Goal: Task Accomplishment & Management: Manage account settings

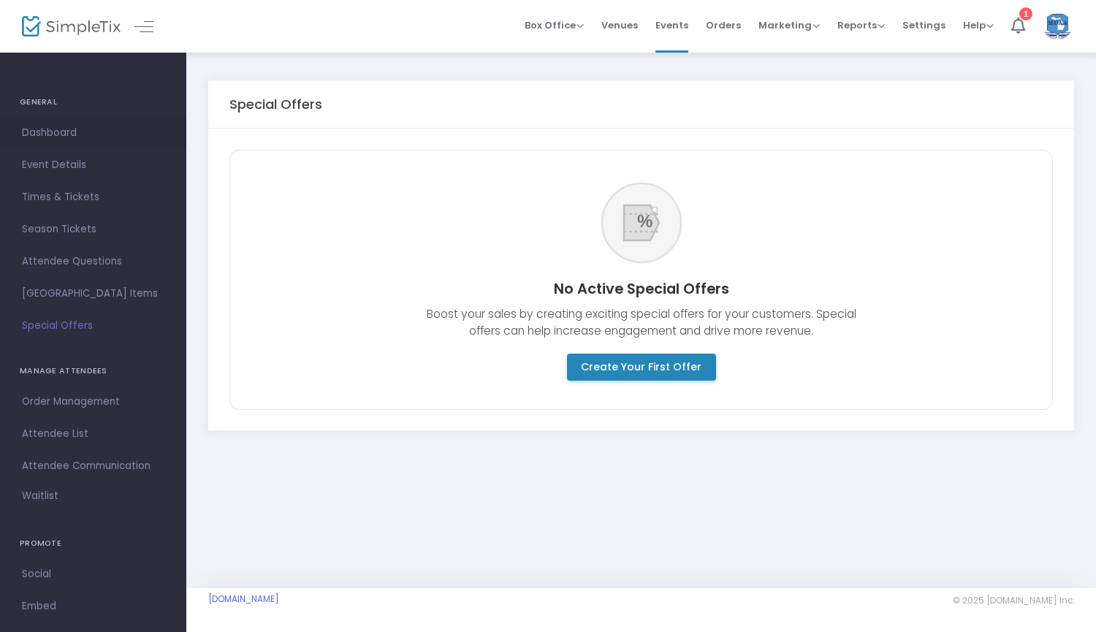
click at [65, 125] on span "Dashboard" at bounding box center [93, 132] width 142 height 19
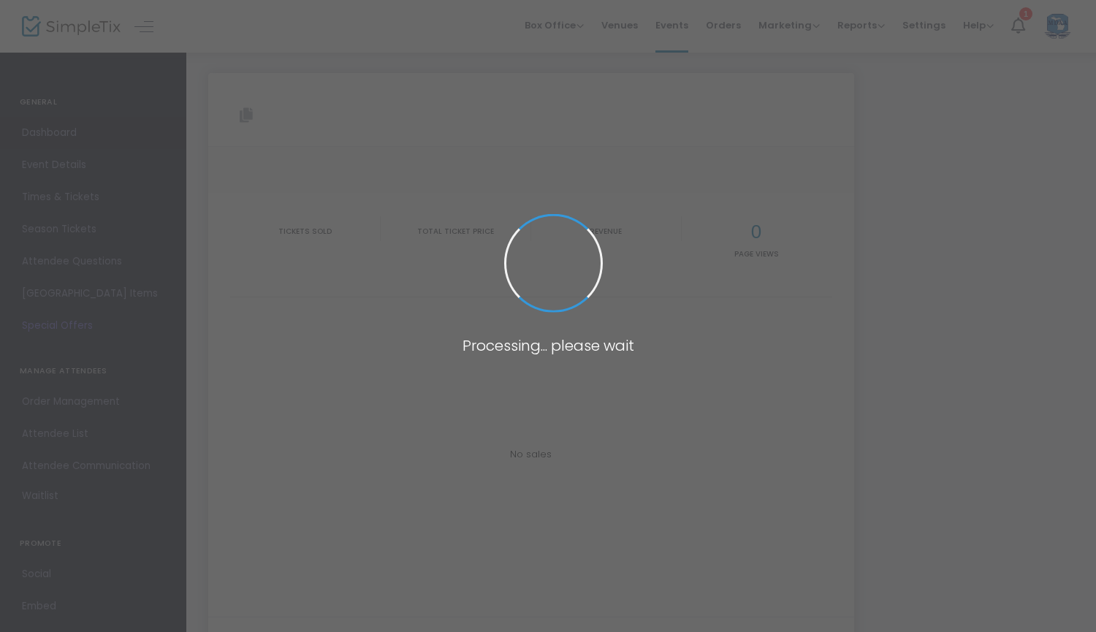
type input "[URL][DOMAIN_NAME]"
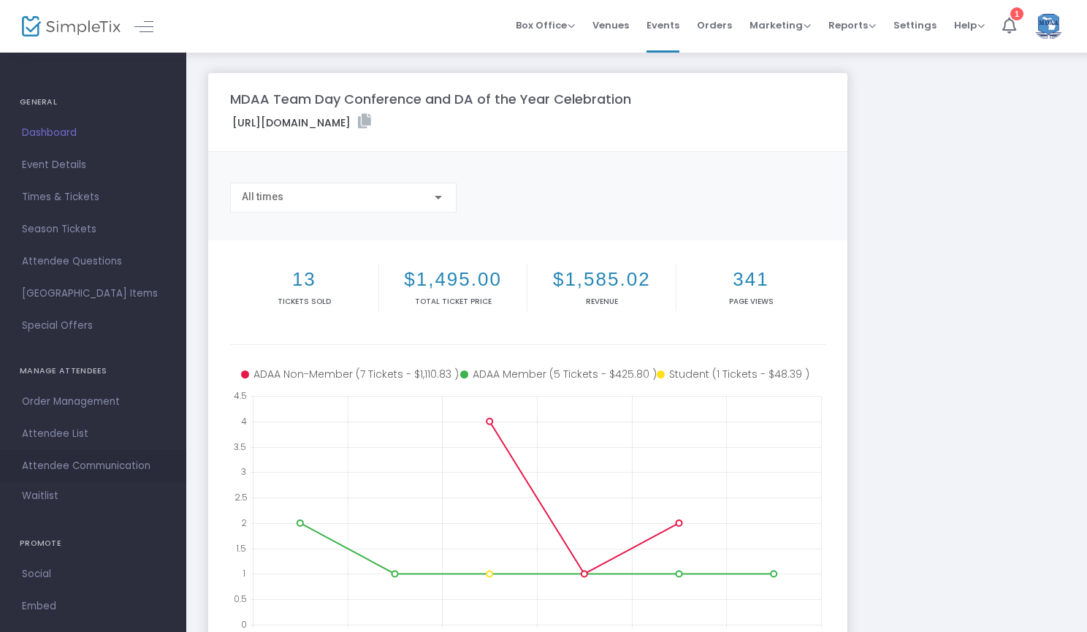
click at [67, 464] on span "Attendee Communication" at bounding box center [93, 465] width 142 height 19
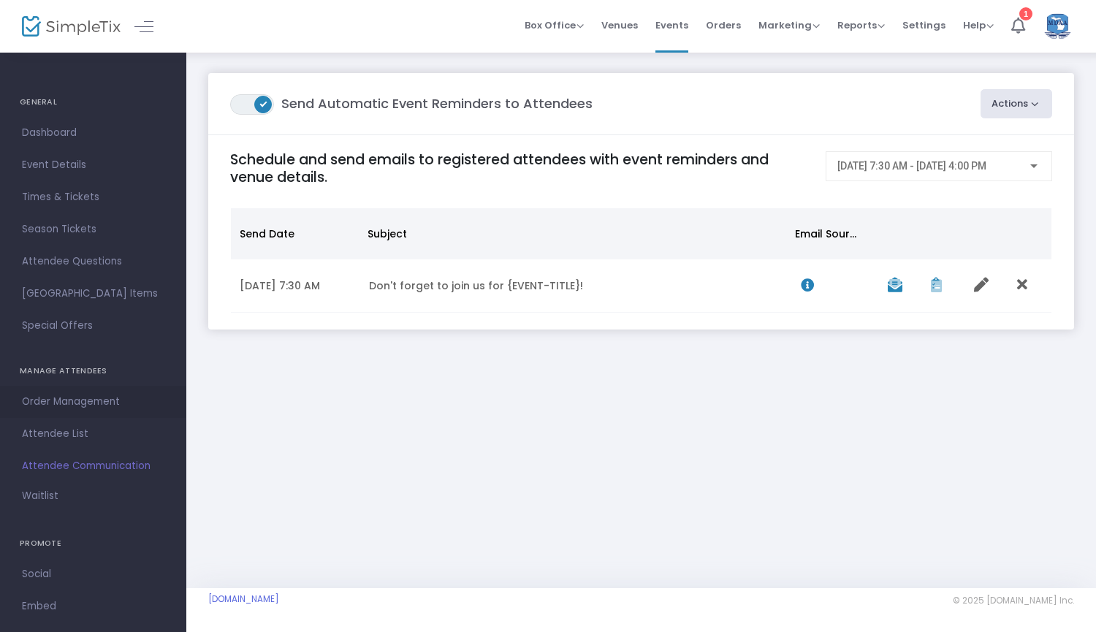
click at [72, 410] on span "Order Management" at bounding box center [93, 401] width 142 height 19
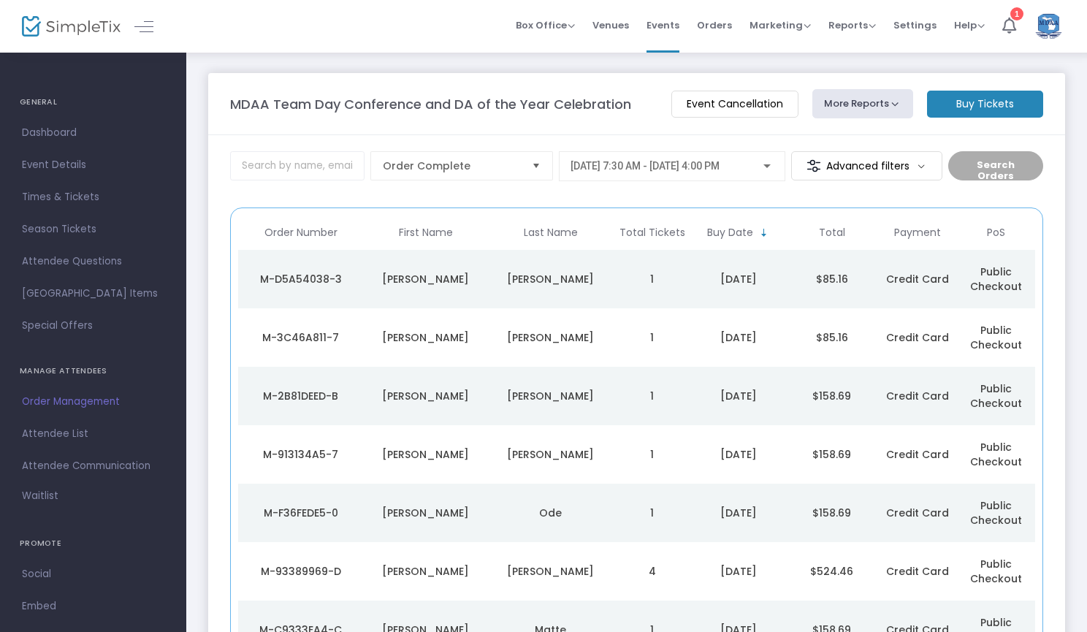
click at [885, 104] on button "More Reports" at bounding box center [862, 103] width 101 height 29
click at [654, 99] on div "MDAA Team Day Conference and DA of the Year Celebration" at bounding box center [443, 104] width 441 height 20
click at [430, 274] on div "[PERSON_NAME]" at bounding box center [426, 279] width 118 height 15
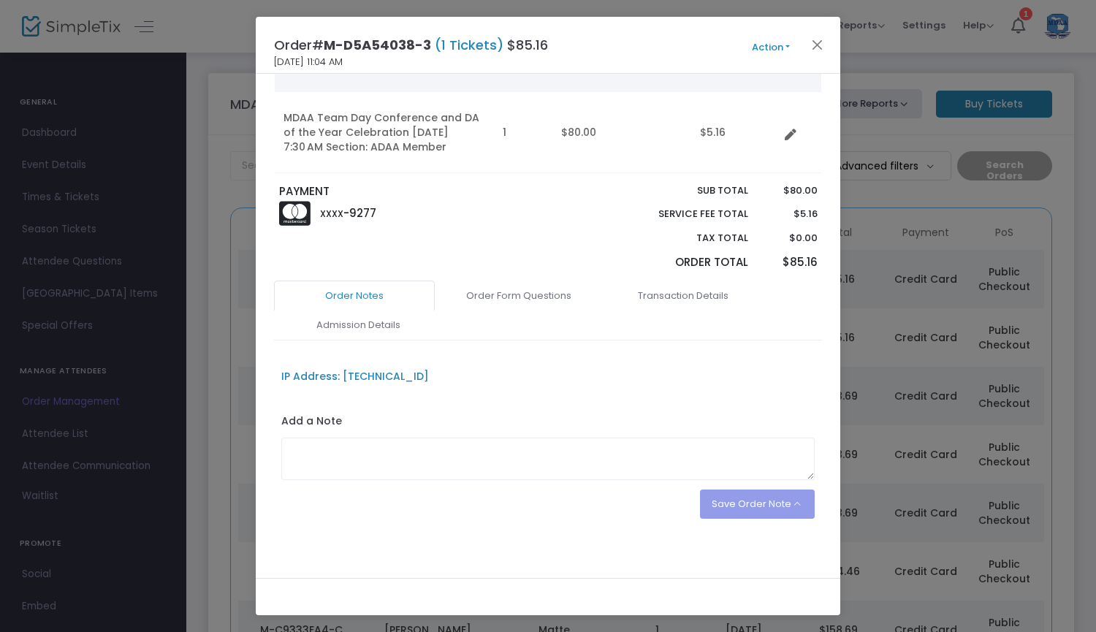
scroll to position [134, 0]
click at [527, 296] on link "Order Form Questions" at bounding box center [518, 298] width 161 height 31
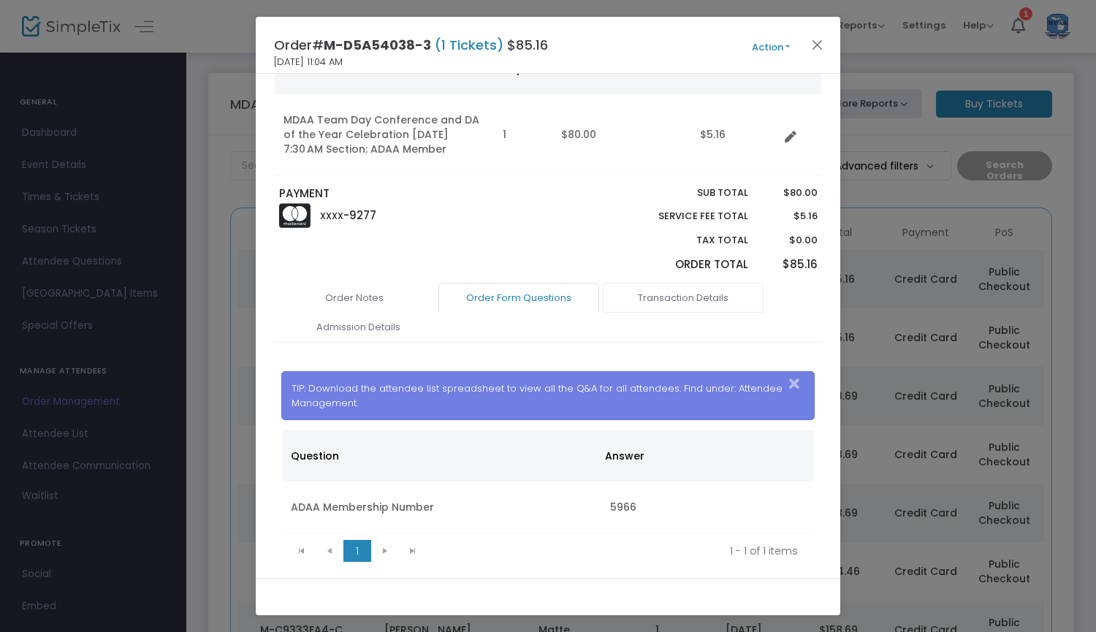
click at [700, 297] on link "Transaction Details" at bounding box center [683, 298] width 161 height 31
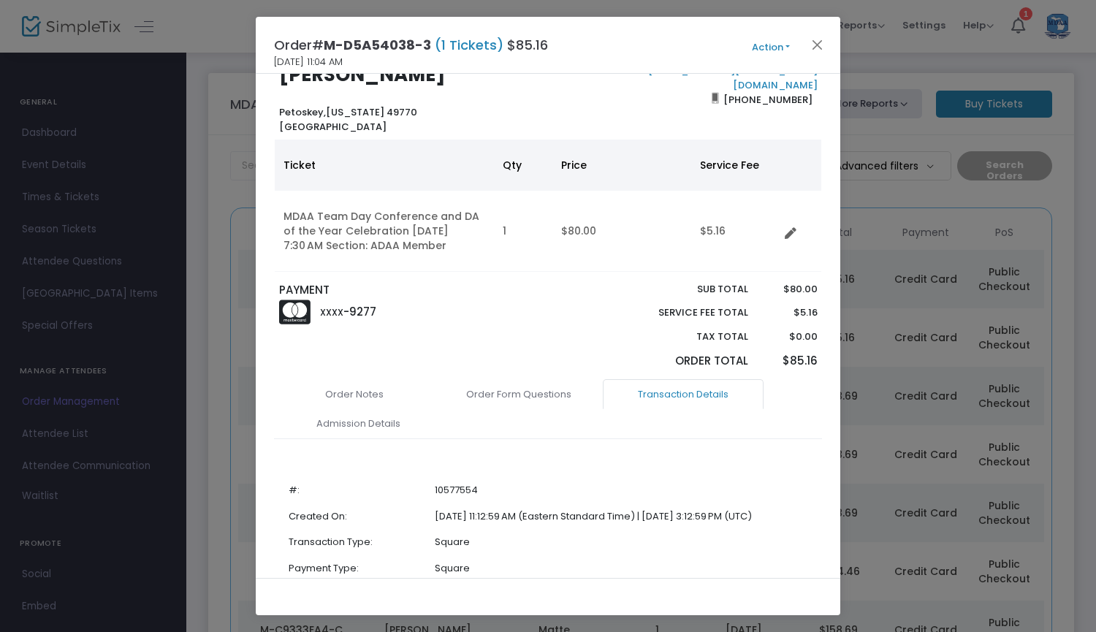
scroll to position [0, 0]
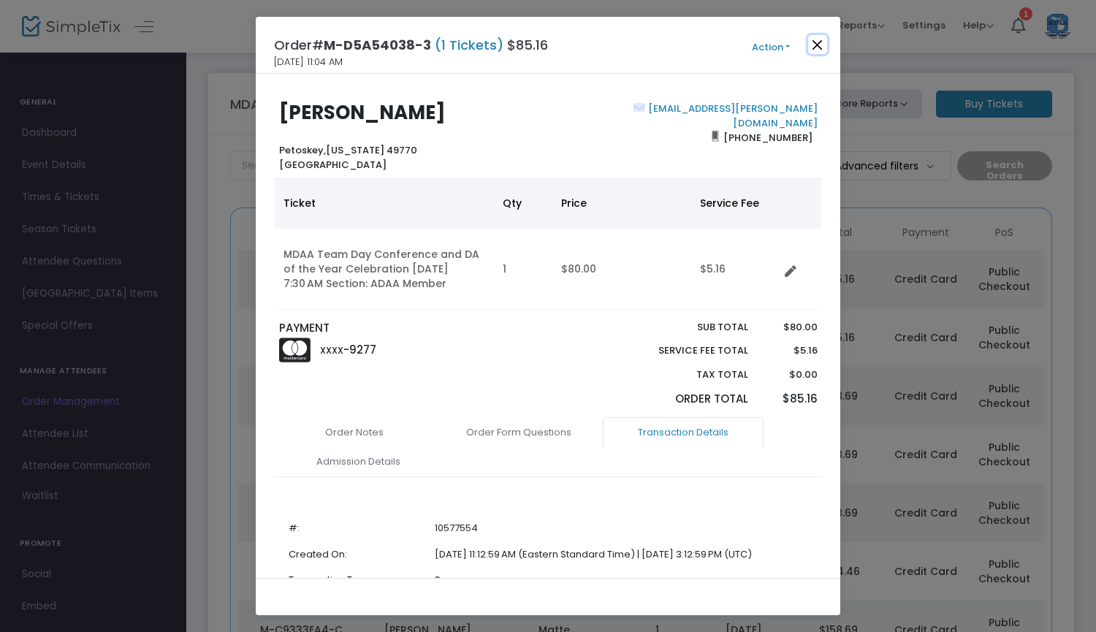
click at [821, 44] on button "Close" at bounding box center [817, 44] width 19 height 19
